Goal: Find specific page/section: Find specific page/section

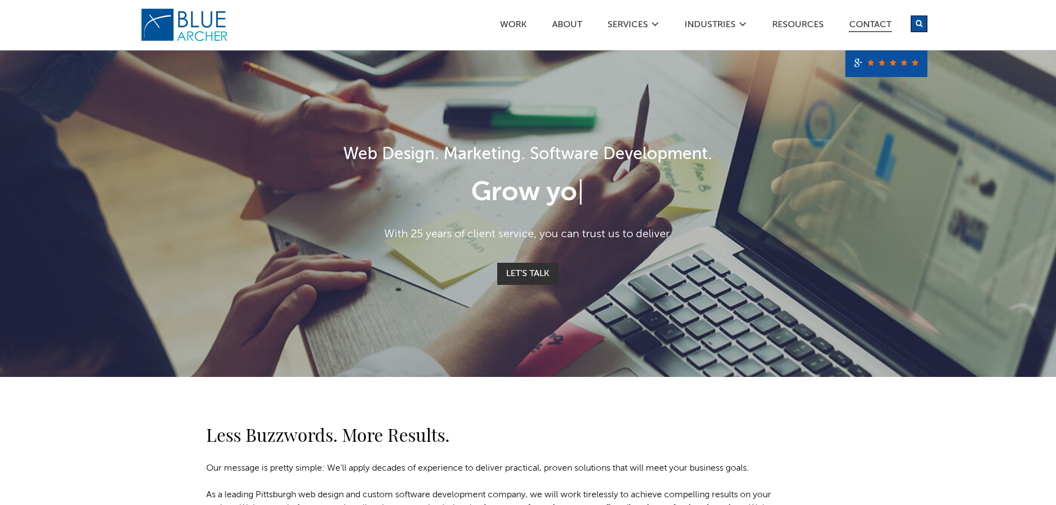
click at [871, 23] on link "Contact" at bounding box center [870, 27] width 43 height 12
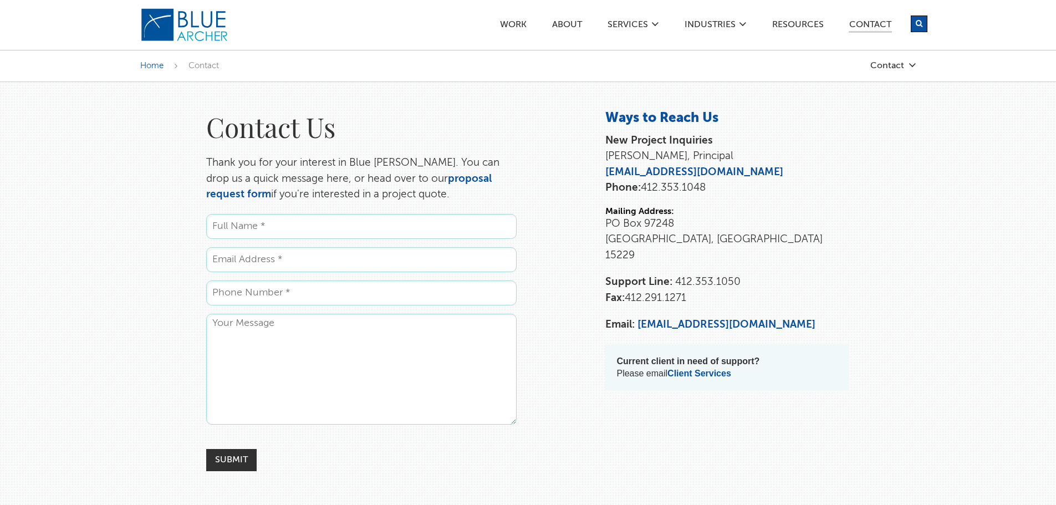
click at [894, 70] on div "Home Contact Contact Proposal Request Support Training" at bounding box center [528, 66] width 1056 height 32
click at [893, 65] on link "Contact" at bounding box center [861, 65] width 111 height 9
click at [814, 143] on link "Training" at bounding box center [855, 136] width 100 height 22
